Goal: Information Seeking & Learning: Find specific fact

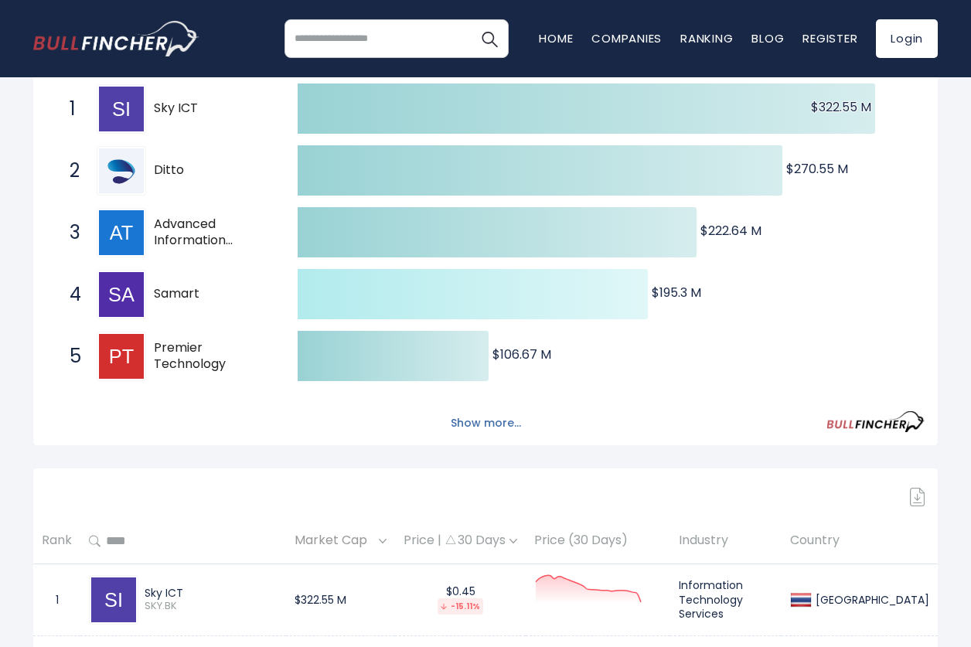
scroll to position [309, 0]
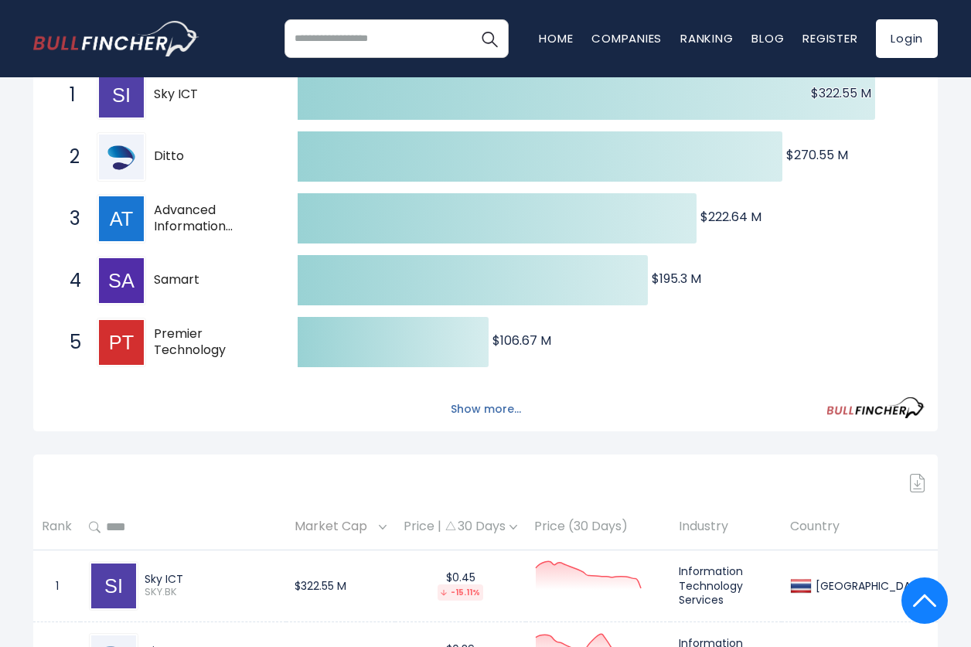
click at [486, 407] on button "Show more..." at bounding box center [485, 409] width 89 height 26
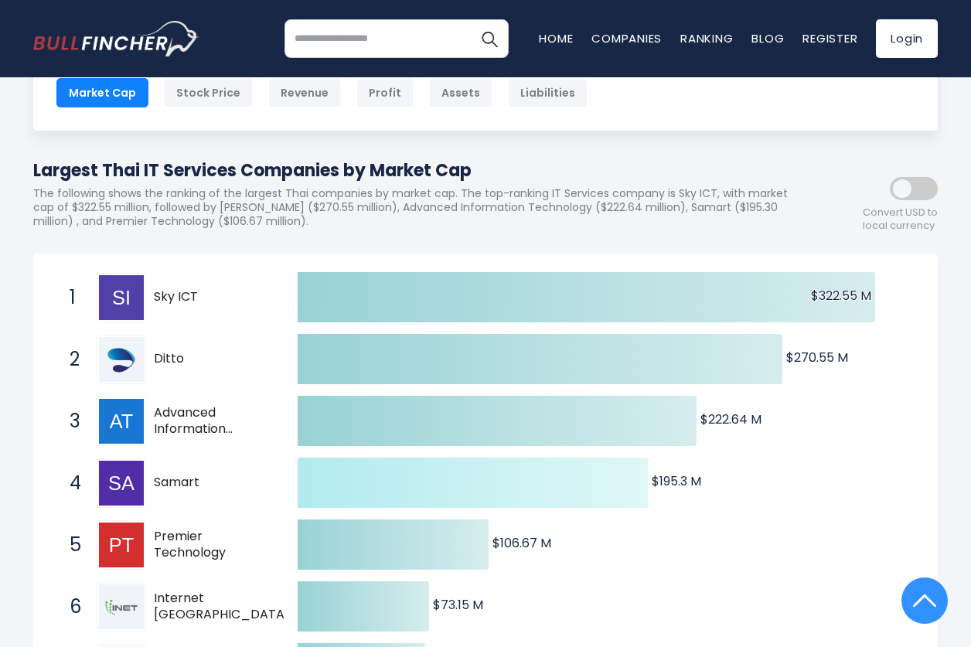
scroll to position [0, 0]
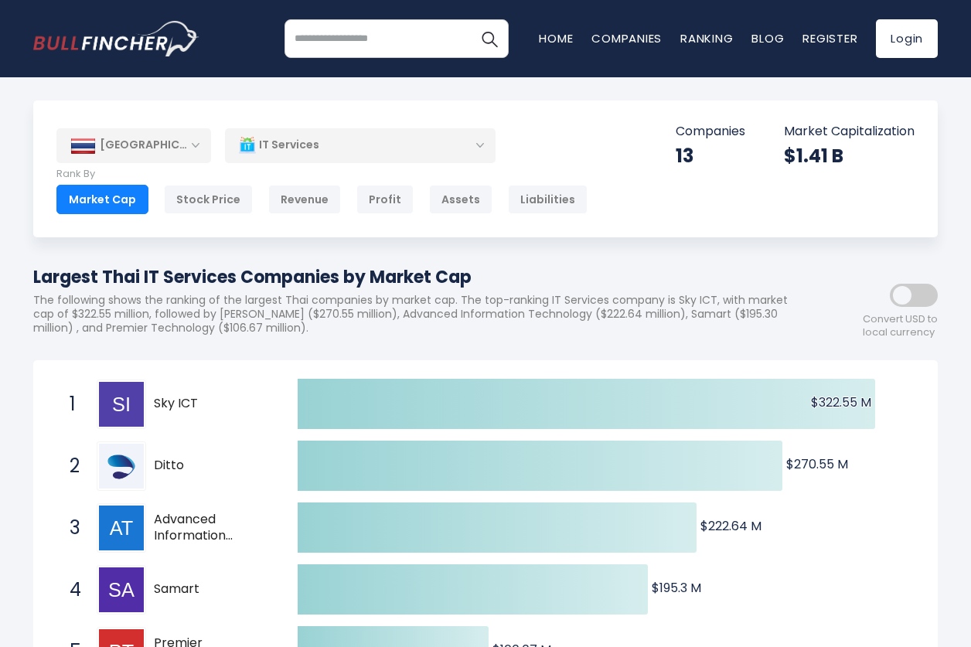
click at [346, 42] on input "search" at bounding box center [396, 38] width 224 height 39
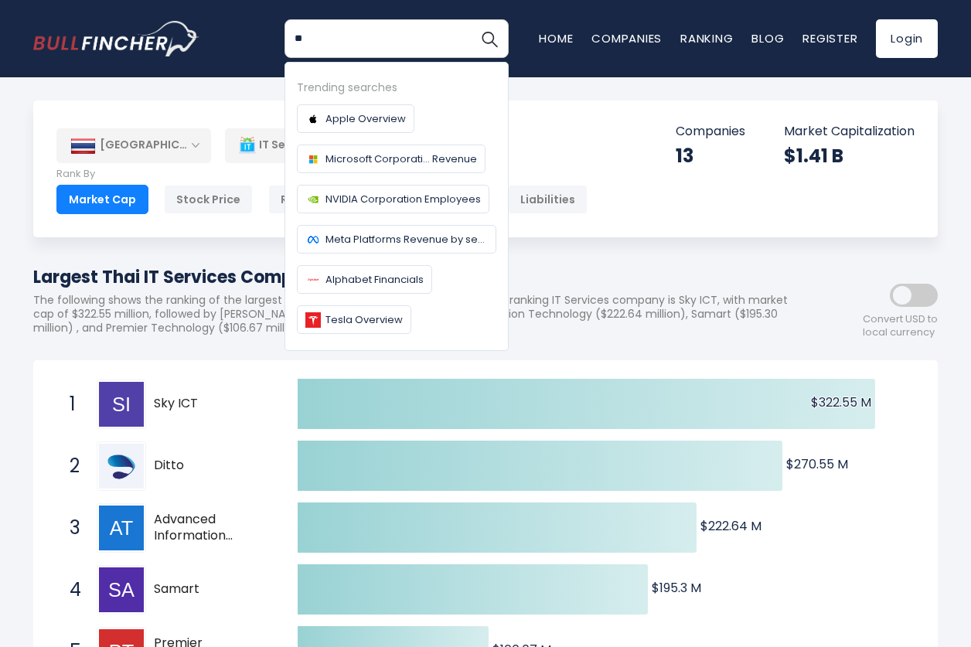
type input "*"
type input "*****"
click at [470, 19] on button "Search" at bounding box center [489, 38] width 39 height 39
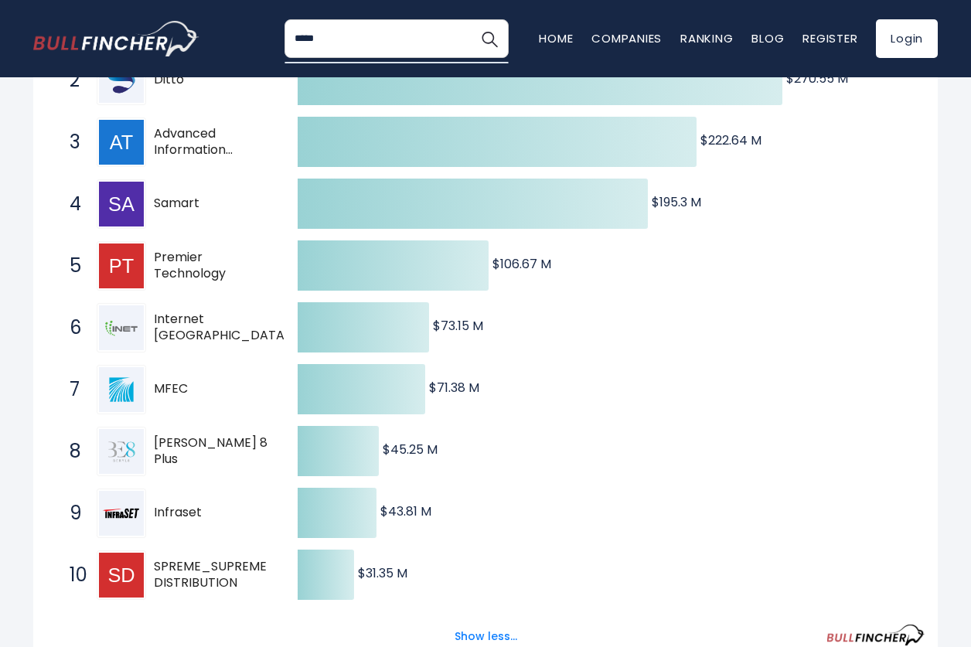
scroll to position [464, 0]
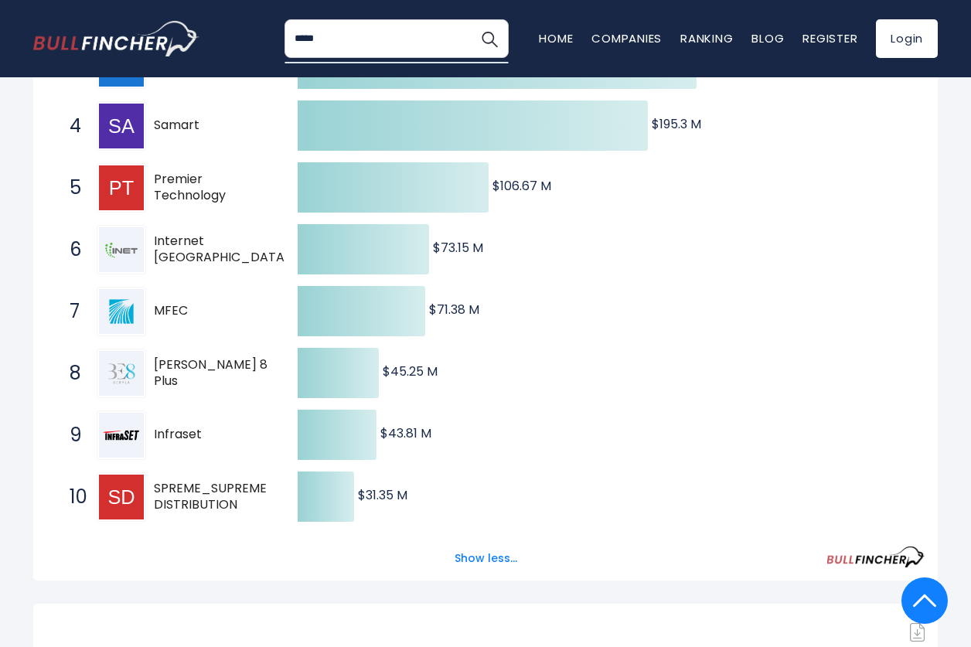
drag, startPoint x: 186, startPoint y: 312, endPoint x: 157, endPoint y: 310, distance: 29.5
click at [157, 310] on span "MFEC" at bounding box center [212, 311] width 117 height 16
click at [197, 308] on span "MFEC" at bounding box center [212, 311] width 117 height 16
click at [736, 310] on icon "Created with Highcharts 12.1.2 $322.55 M ​ $322.55 M $270.55 M ​ $270.55 M $222…" at bounding box center [485, 219] width 878 height 618
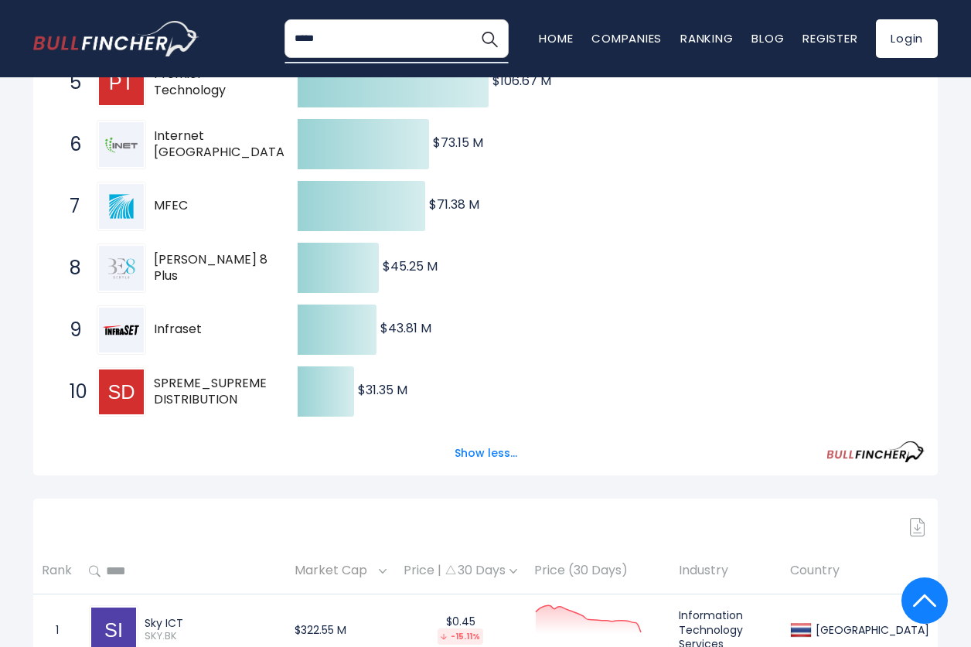
scroll to position [773, 0]
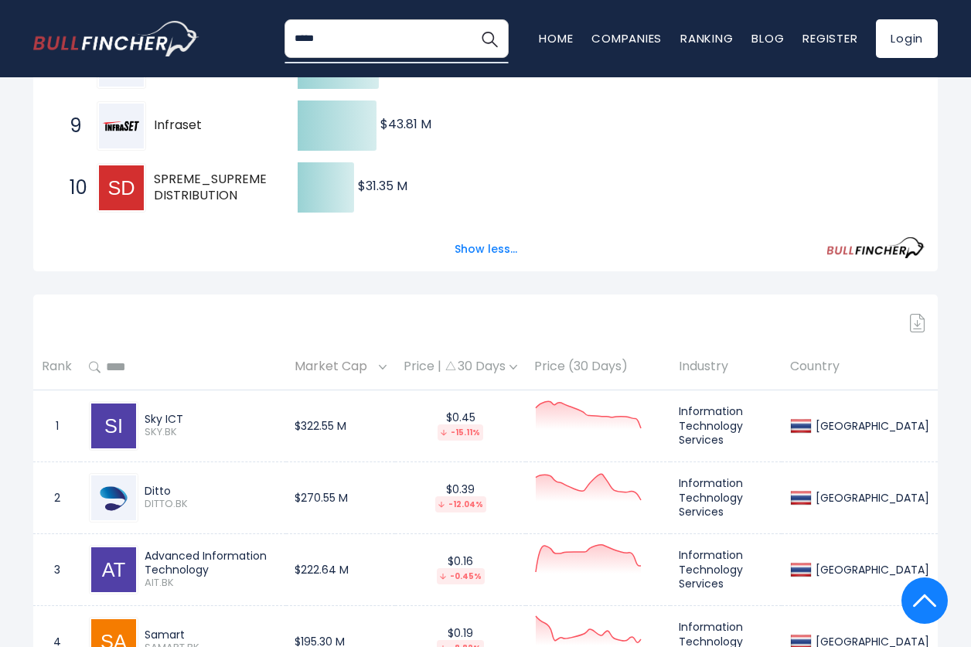
drag, startPoint x: 180, startPoint y: 419, endPoint x: 143, endPoint y: 418, distance: 37.1
click at [143, 418] on div "Sky ICT SKY.BK" at bounding box center [207, 425] width 139 height 27
copy div "Sky ICT"
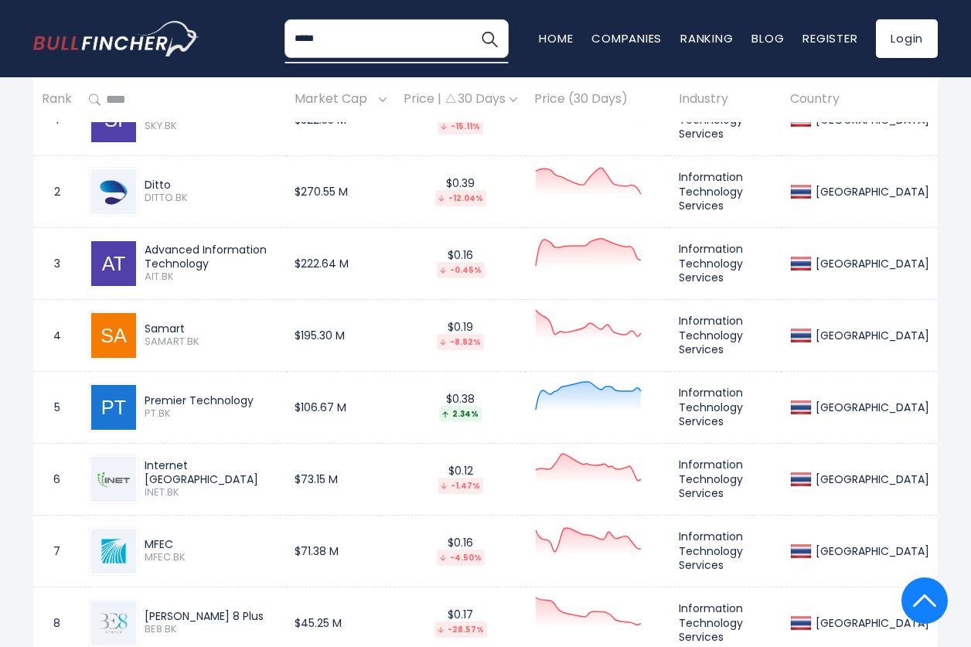
scroll to position [1082, 0]
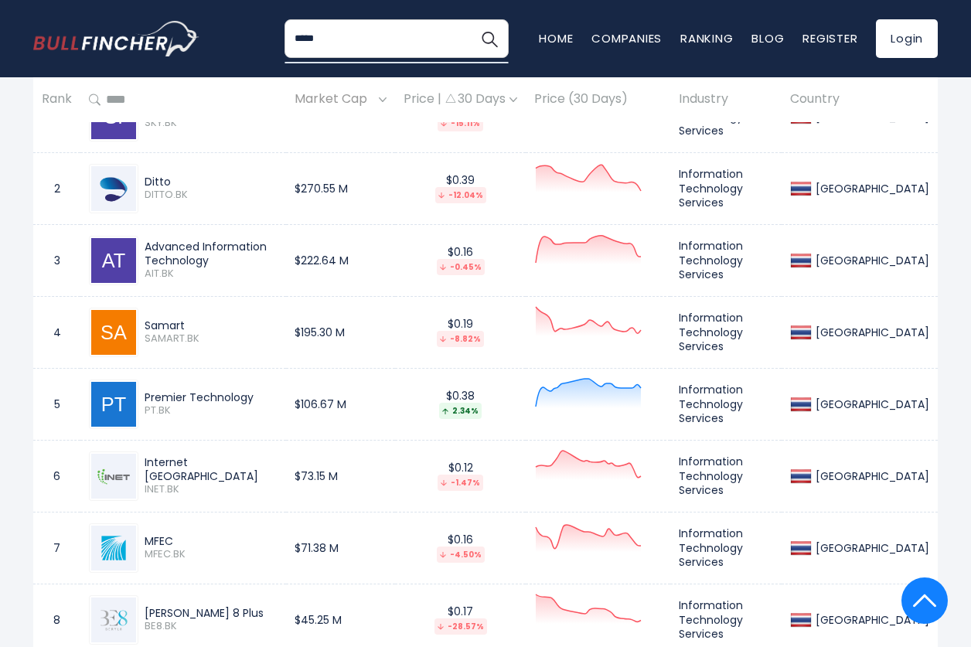
drag, startPoint x: 172, startPoint y: 184, endPoint x: 144, endPoint y: 179, distance: 29.0
click at [144, 179] on div "Ditto DITTO.BK" at bounding box center [207, 188] width 139 height 27
copy div "Ditto"
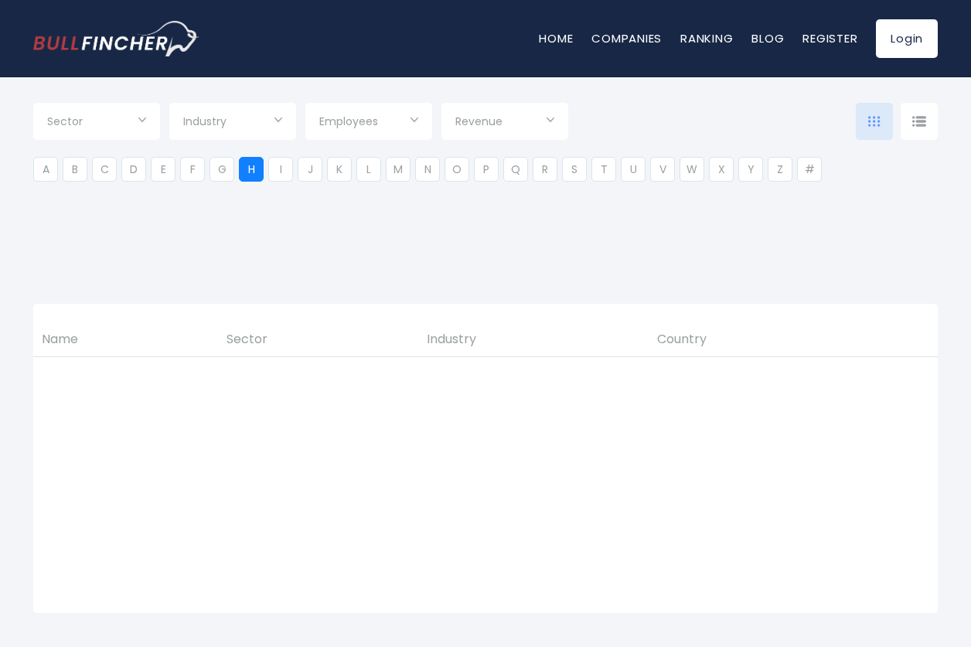
scroll to position [309, 0]
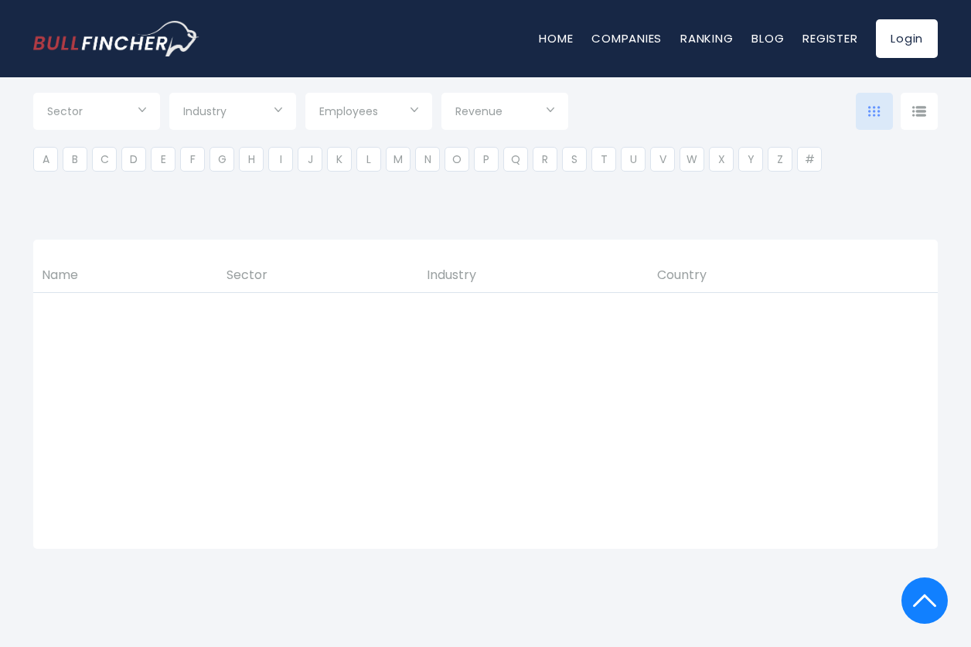
type input "***"
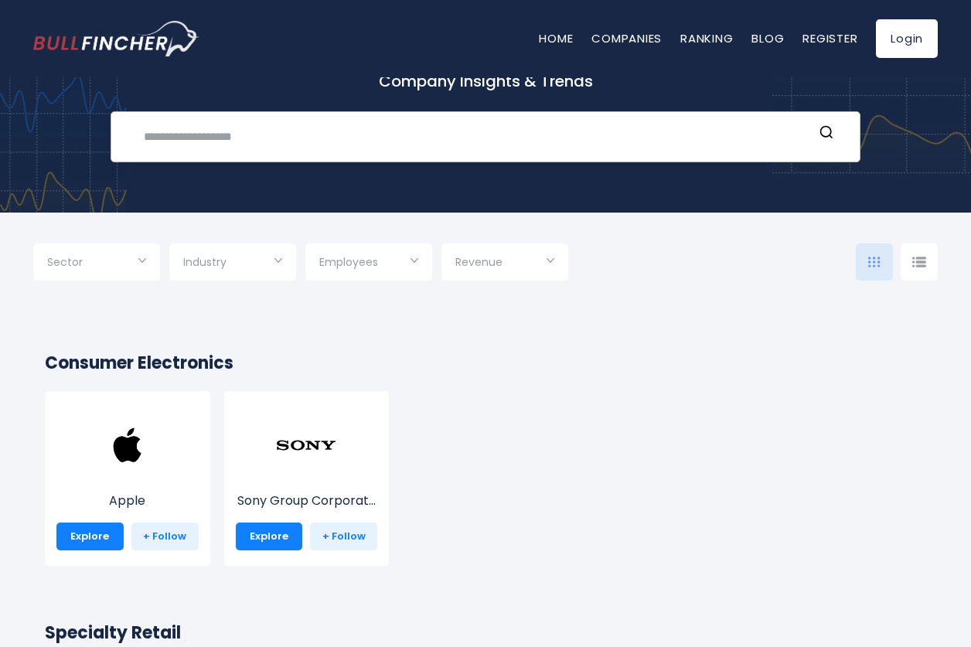
scroll to position [77, 0]
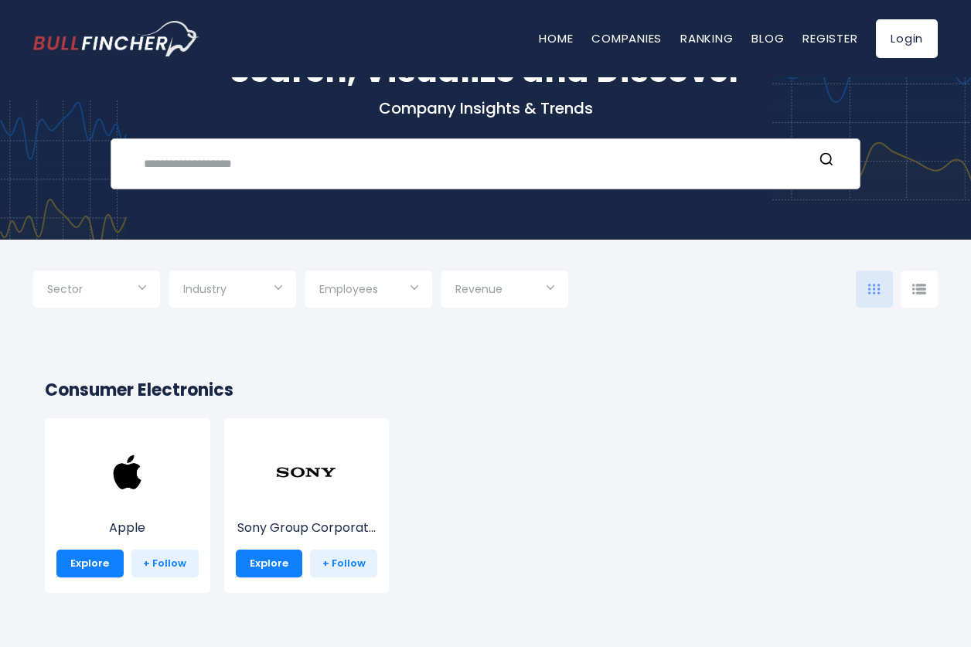
click at [240, 168] on input "text" at bounding box center [473, 163] width 679 height 29
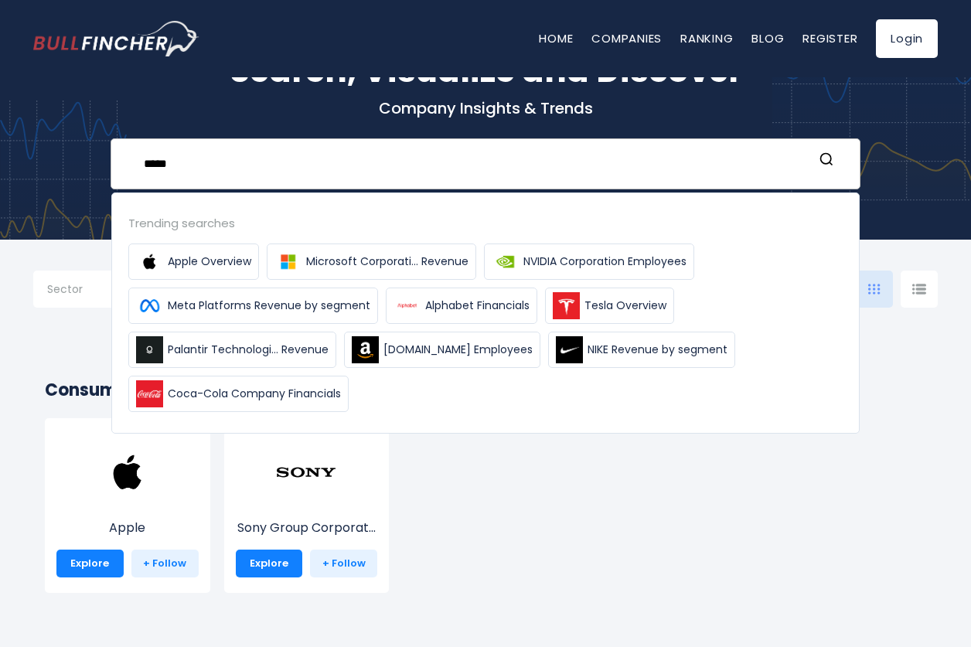
type input "*****"
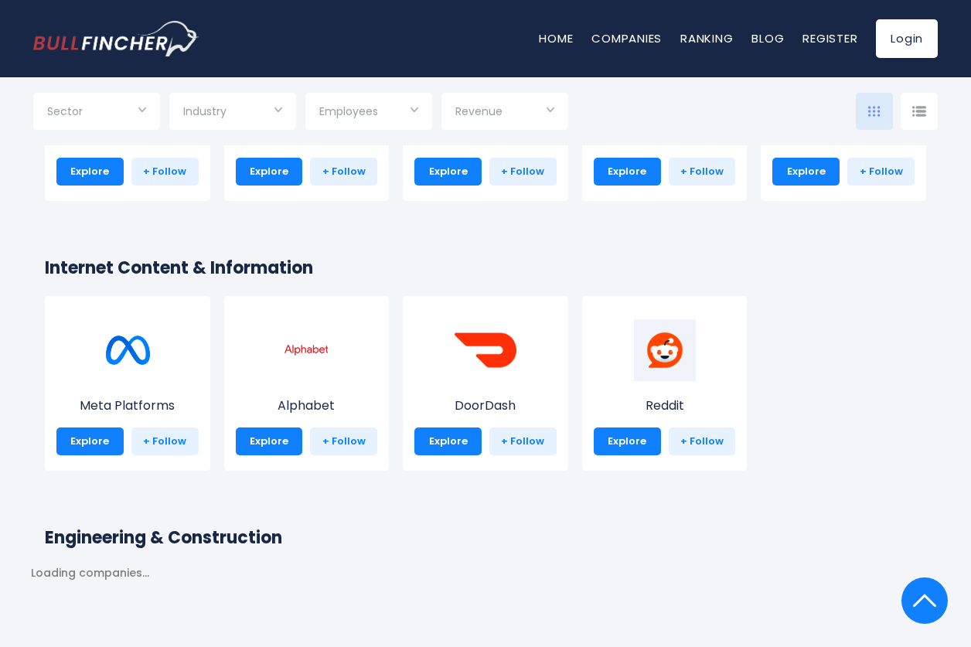
scroll to position [2473, 0]
